Goal: Task Accomplishment & Management: Manage account settings

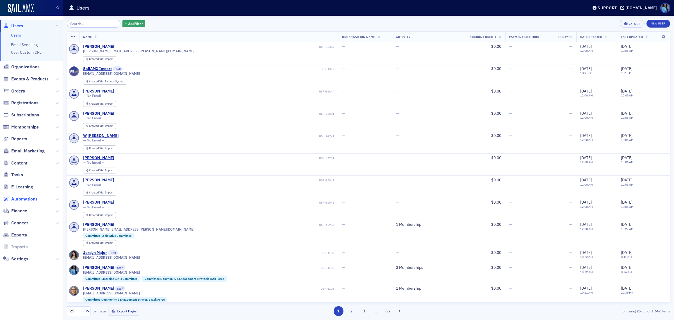
click at [30, 198] on span "Automations" at bounding box center [24, 199] width 26 height 6
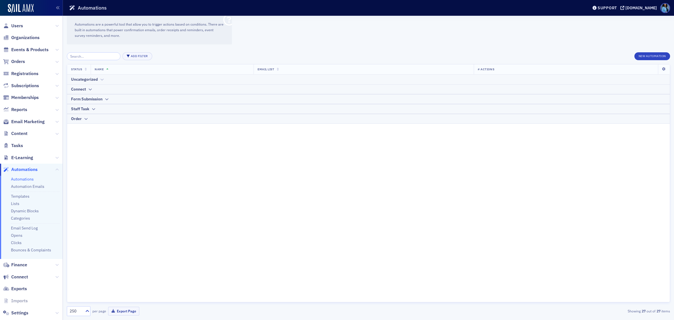
click at [101, 78] on icon at bounding box center [102, 79] width 4 height 3
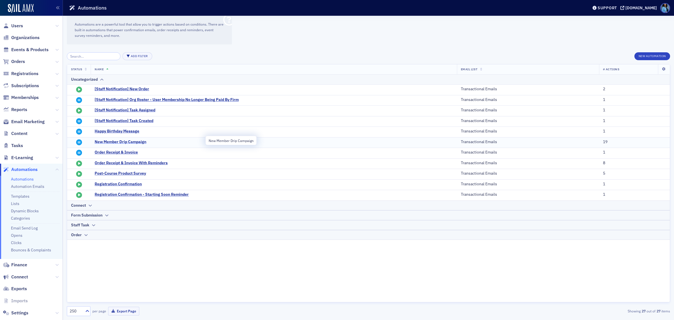
click at [112, 141] on span "New Member Drip Campaign" at bounding box center [150, 141] width 110 height 5
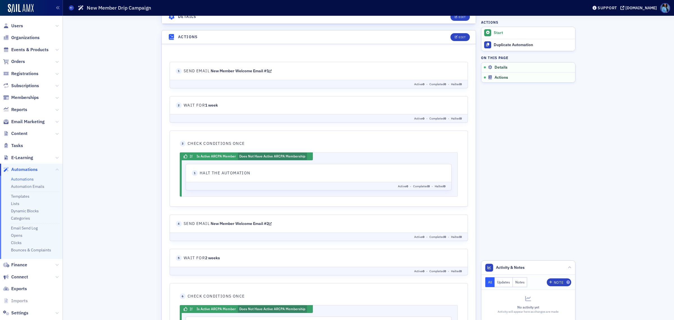
scroll to position [176, 0]
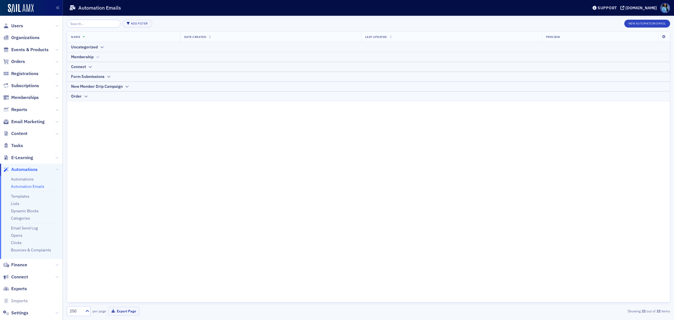
click at [97, 57] on icon at bounding box center [98, 56] width 4 height 3
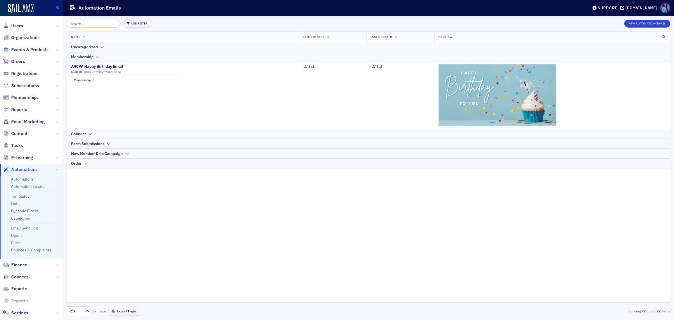
click at [97, 57] on icon at bounding box center [98, 56] width 4 height 3
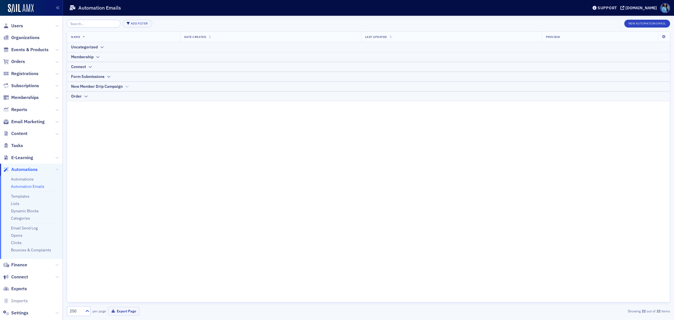
click at [126, 85] on icon at bounding box center [127, 86] width 4 height 3
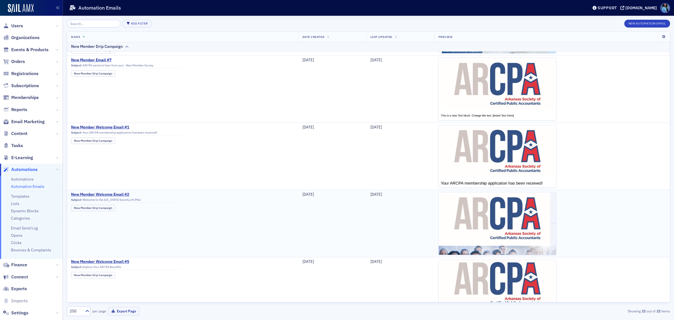
scroll to position [269, 0]
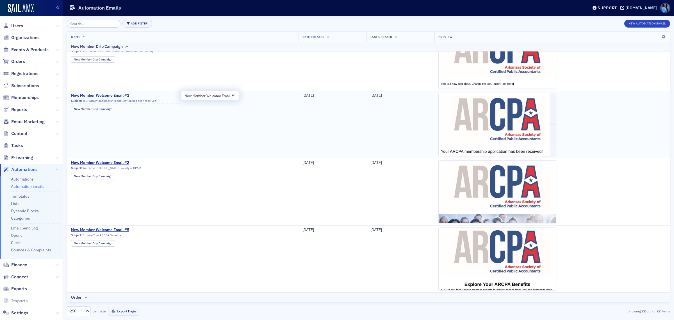
click at [119, 95] on span "New Member Welcome Email #1" at bounding box center [126, 95] width 110 height 5
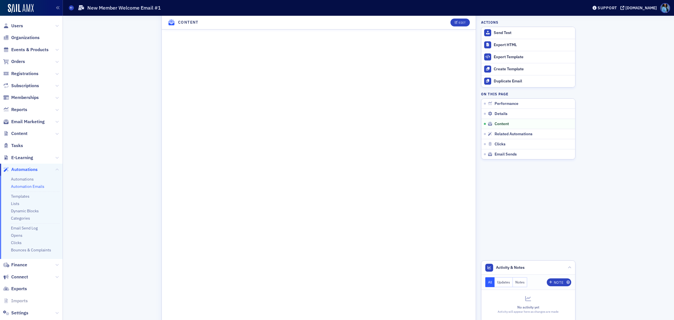
scroll to position [281, 0]
click at [459, 22] on div "Edit" at bounding box center [462, 22] width 7 height 3
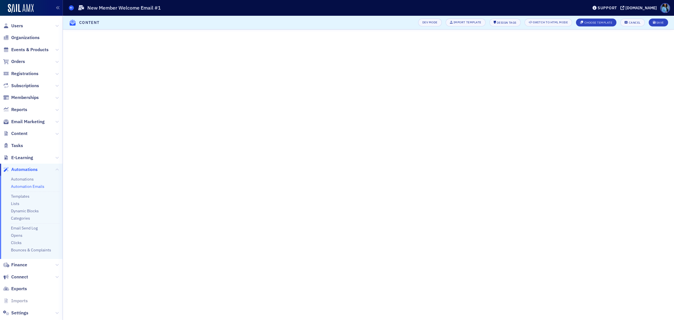
click at [69, 6] on span at bounding box center [71, 7] width 5 height 5
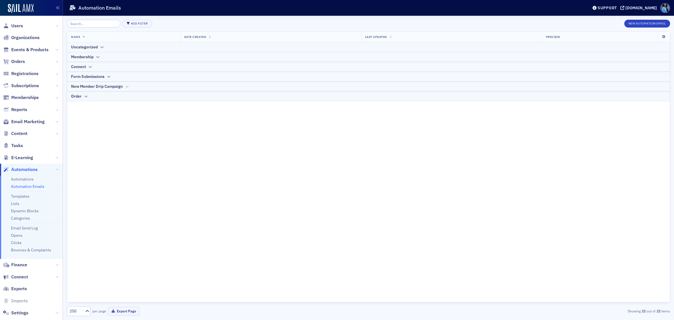
click at [127, 85] on icon at bounding box center [127, 86] width 4 height 3
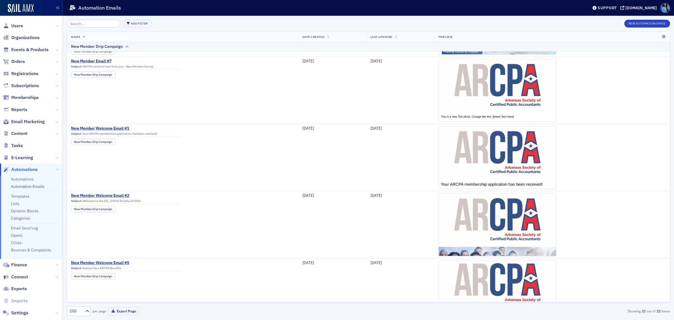
scroll to position [246, 0]
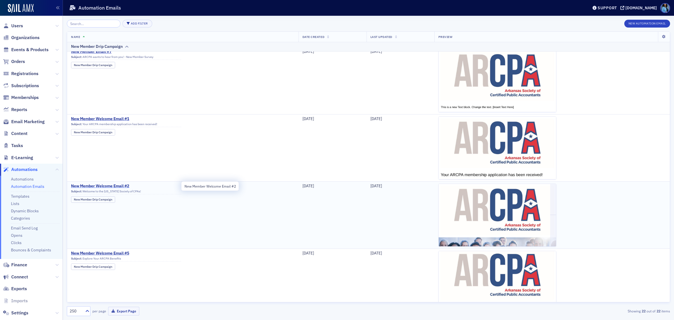
click at [124, 186] on span "New Member Welcome Email #2" at bounding box center [126, 185] width 110 height 5
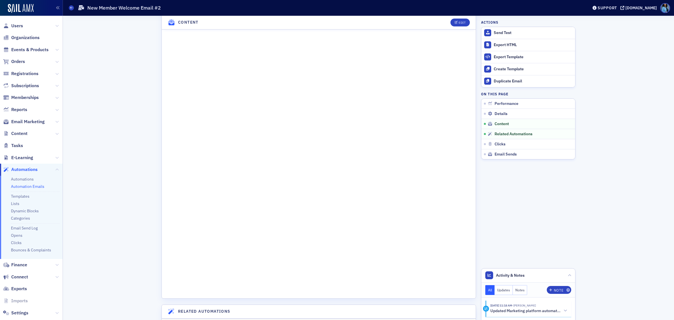
scroll to position [281, 0]
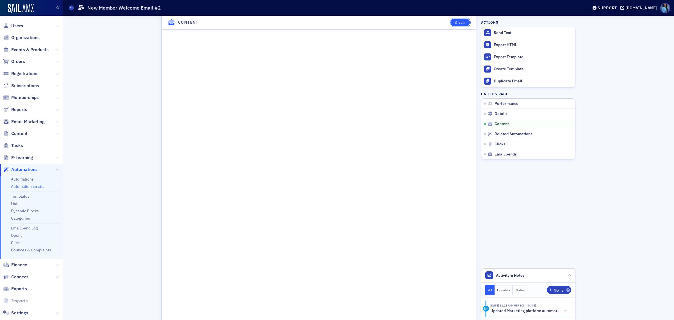
click at [461, 23] on div "Edit" at bounding box center [462, 22] width 7 height 3
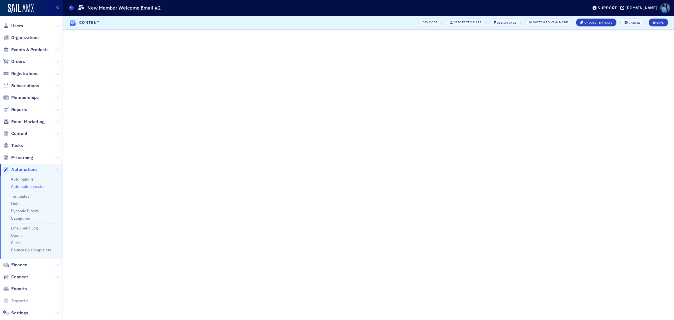
scroll to position [34, 0]
click at [658, 21] on div "Save" at bounding box center [660, 22] width 8 height 3
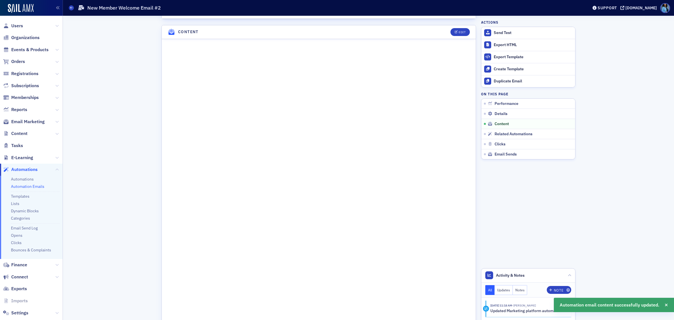
scroll to position [244, 0]
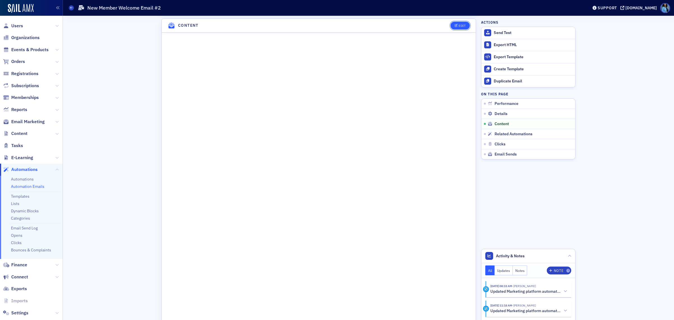
click at [455, 25] on icon "button" at bounding box center [456, 25] width 3 height 3
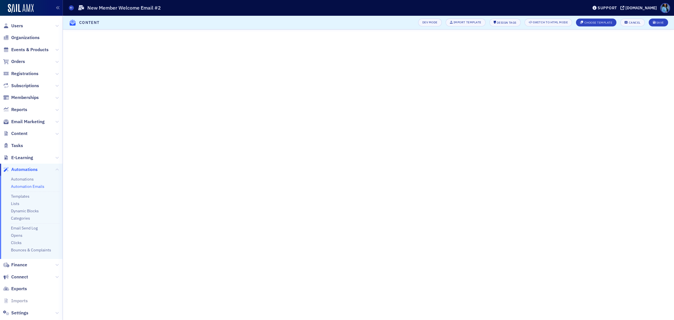
scroll to position [34, 0]
click at [654, 21] on icon "submit" at bounding box center [654, 22] width 3 height 3
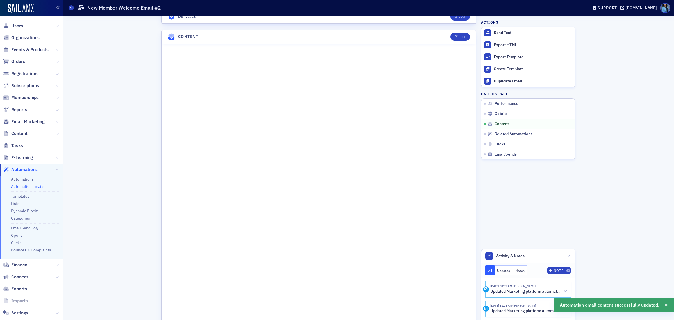
scroll to position [244, 0]
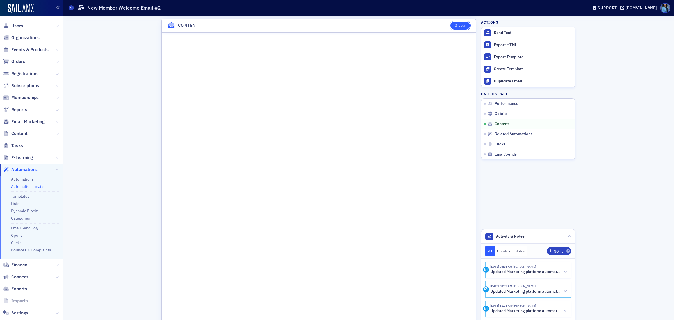
click at [459, 26] on div "Edit" at bounding box center [462, 25] width 7 height 3
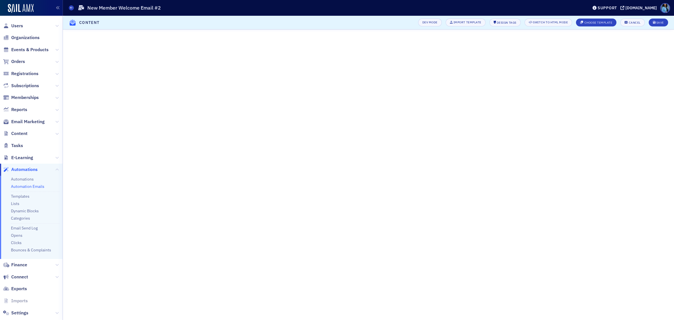
scroll to position [34, 0]
click at [659, 23] on div "Save" at bounding box center [660, 22] width 8 height 3
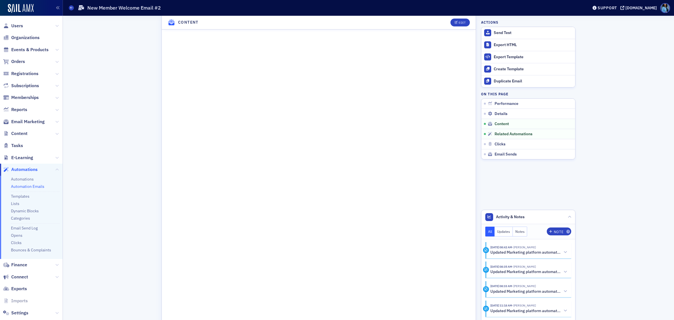
scroll to position [244, 0]
drag, startPoint x: 69, startPoint y: 7, endPoint x: 75, endPoint y: 11, distance: 6.6
click at [69, 7] on span at bounding box center [71, 7] width 5 height 5
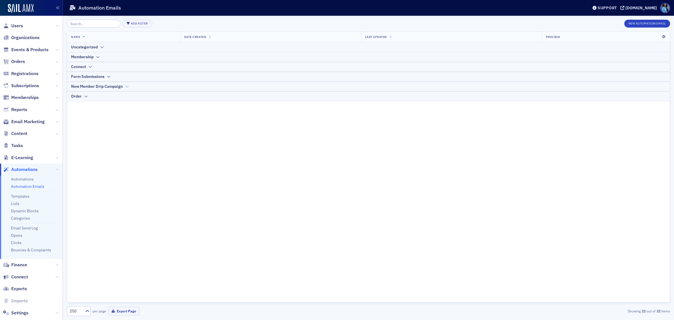
click at [120, 87] on div "New Member Drip Campaign" at bounding box center [97, 86] width 52 height 6
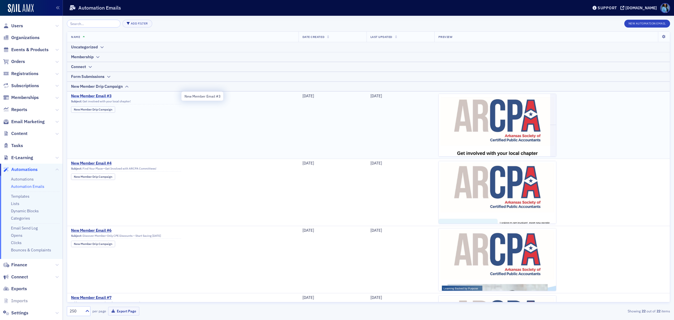
click at [102, 96] on span "New Member Email #3" at bounding box center [126, 96] width 110 height 5
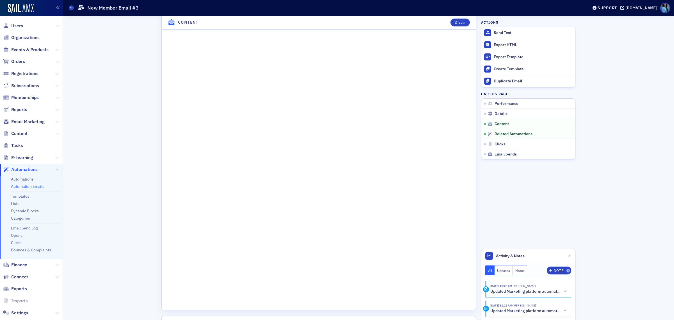
scroll to position [351, 0]
click at [455, 23] on icon "button" at bounding box center [456, 22] width 3 height 3
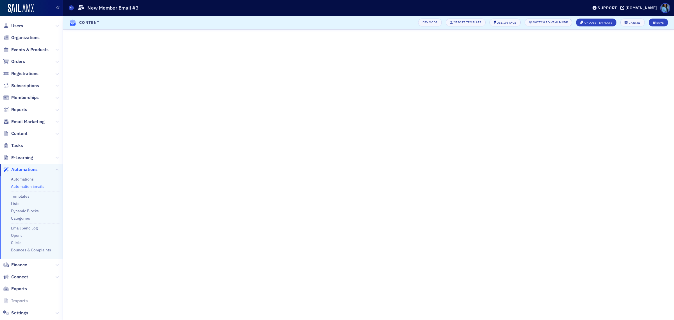
scroll to position [80, 0]
click at [658, 22] on div "Save" at bounding box center [660, 22] width 8 height 3
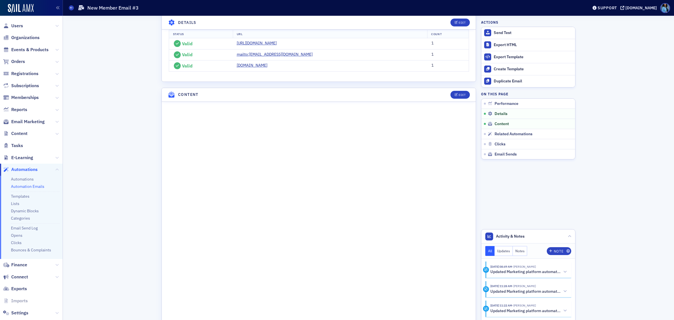
scroll to position [221, 0]
click at [71, 8] on icon at bounding box center [71, 7] width 2 height 3
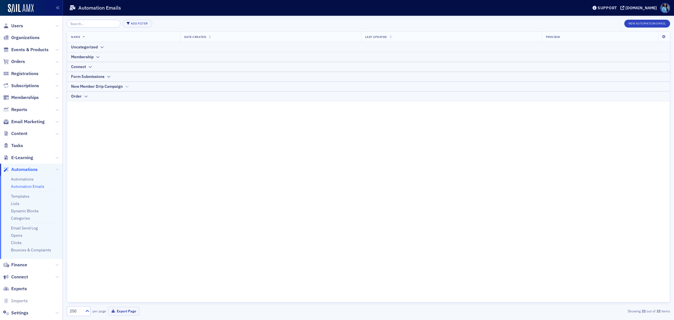
click at [127, 87] on icon at bounding box center [127, 86] width 4 height 3
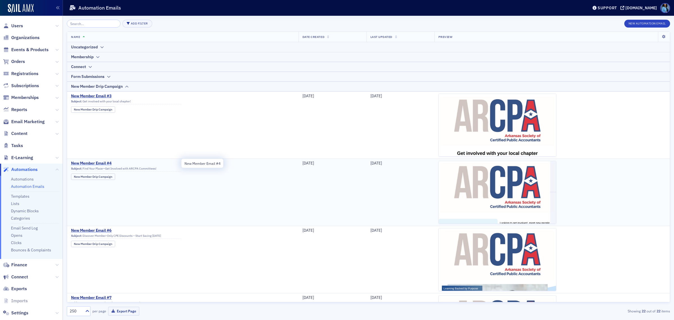
click at [99, 165] on span "New Member Email #4" at bounding box center [126, 163] width 110 height 5
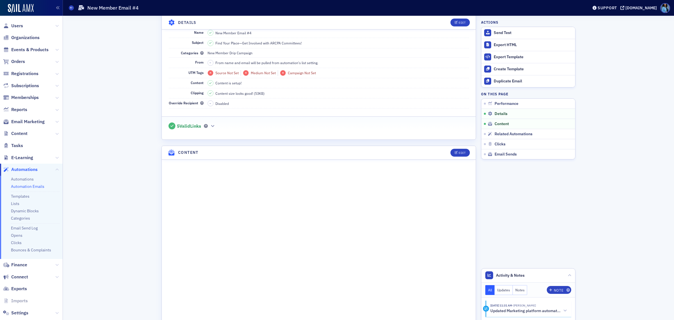
scroll to position [105, 0]
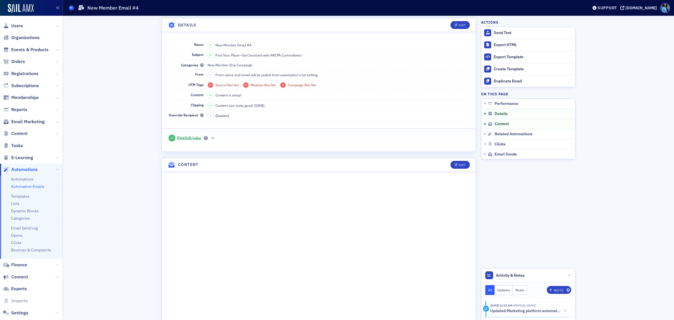
click at [72, 7] on span at bounding box center [71, 7] width 5 height 5
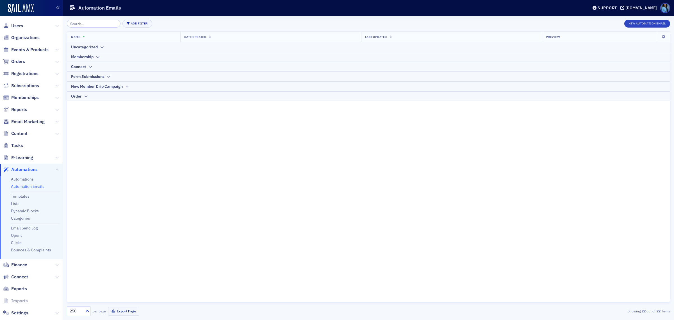
click at [127, 87] on icon at bounding box center [127, 86] width 4 height 3
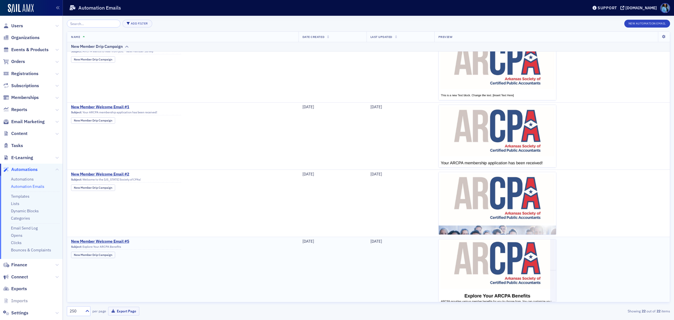
scroll to position [269, 0]
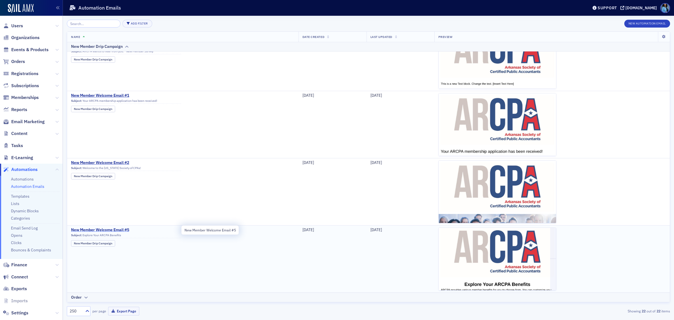
click at [116, 228] on span "New Member Welcome Email #5" at bounding box center [126, 229] width 110 height 5
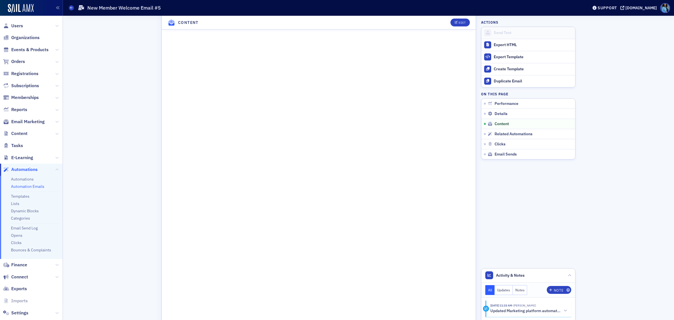
scroll to position [316, 0]
click at [455, 22] on icon "button" at bounding box center [456, 22] width 3 height 3
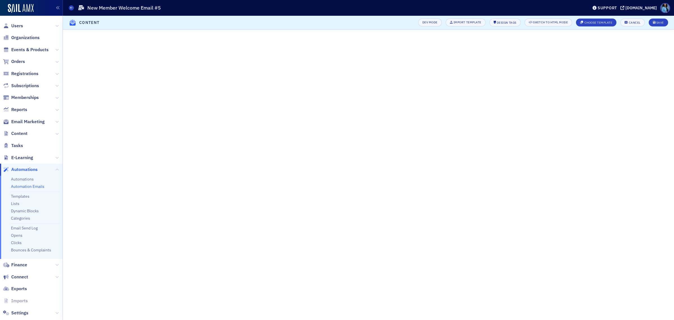
scroll to position [70, 0]
click at [655, 22] on icon "submit" at bounding box center [654, 22] width 3 height 3
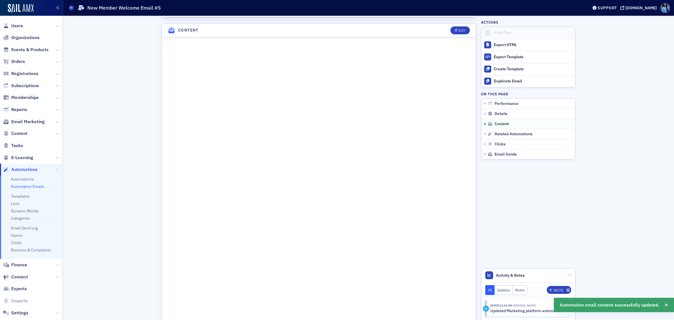
scroll to position [292, 0]
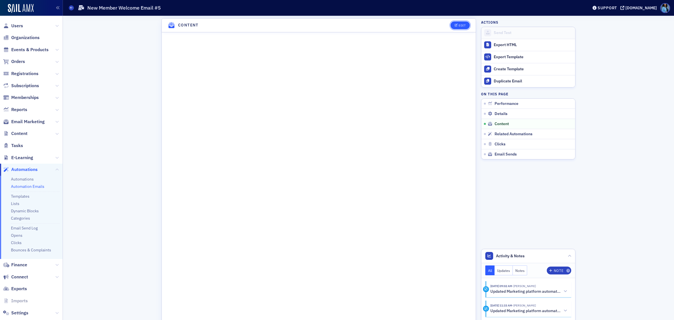
click at [455, 27] on icon "button" at bounding box center [456, 25] width 3 height 3
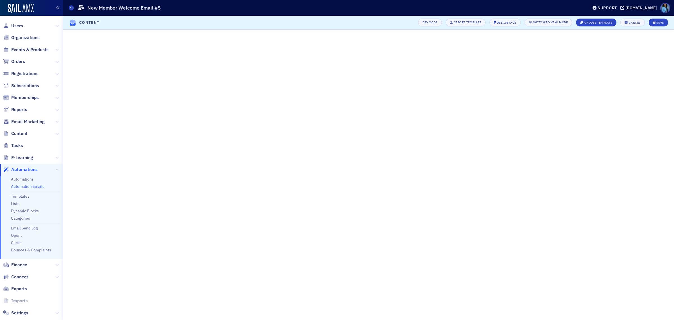
scroll to position [81, 0]
click at [659, 23] on div "Save" at bounding box center [660, 22] width 8 height 3
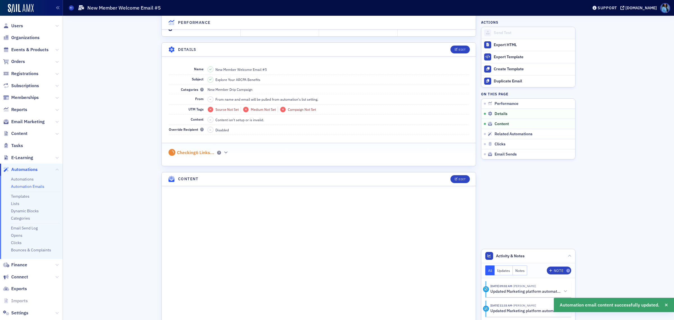
scroll to position [234, 0]
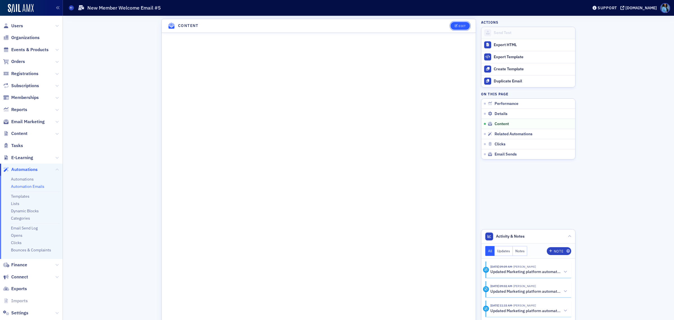
click at [452, 23] on button "Edit" at bounding box center [460, 26] width 19 height 8
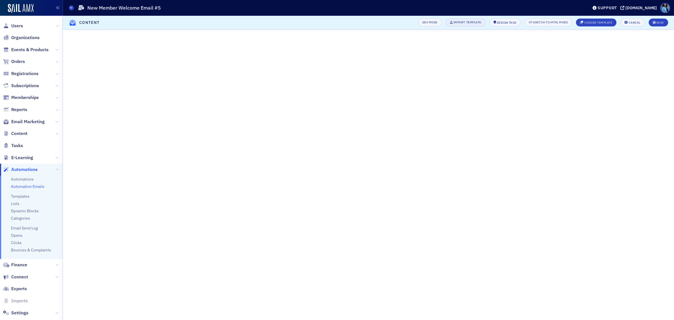
scroll to position [24, 0]
click at [660, 24] on div "Save" at bounding box center [660, 22] width 8 height 3
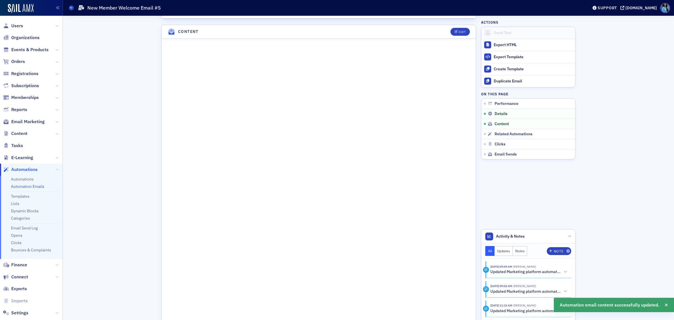
scroll to position [234, 0]
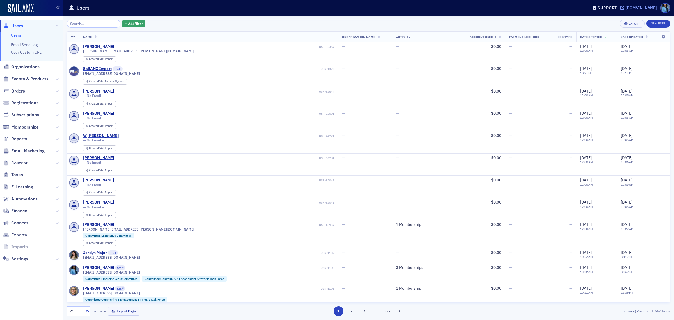
click at [633, 9] on div "[DOMAIN_NAME]" at bounding box center [641, 7] width 31 height 5
click at [626, 7] on div "[DOMAIN_NAME]" at bounding box center [641, 7] width 31 height 5
